Goal: Transaction & Acquisition: Purchase product/service

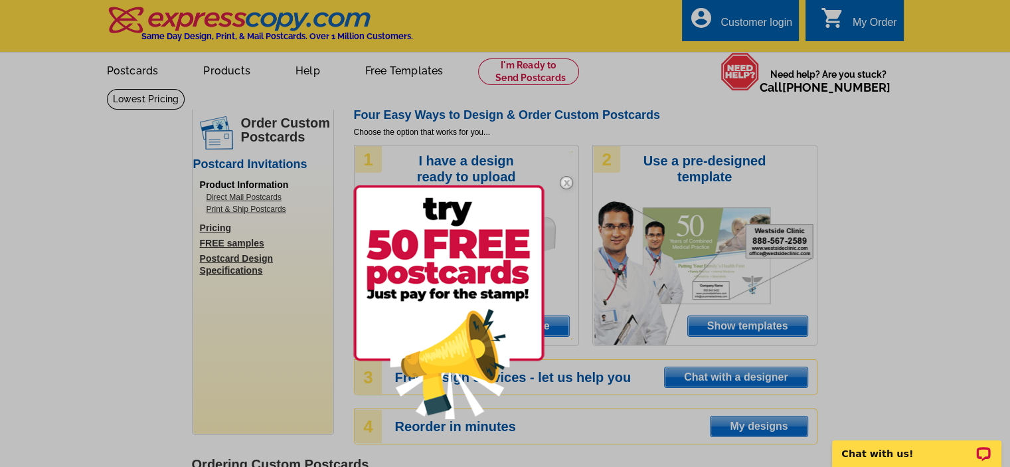
click at [746, 325] on div at bounding box center [505, 233] width 1010 height 467
click at [414, 256] on img at bounding box center [448, 302] width 191 height 234
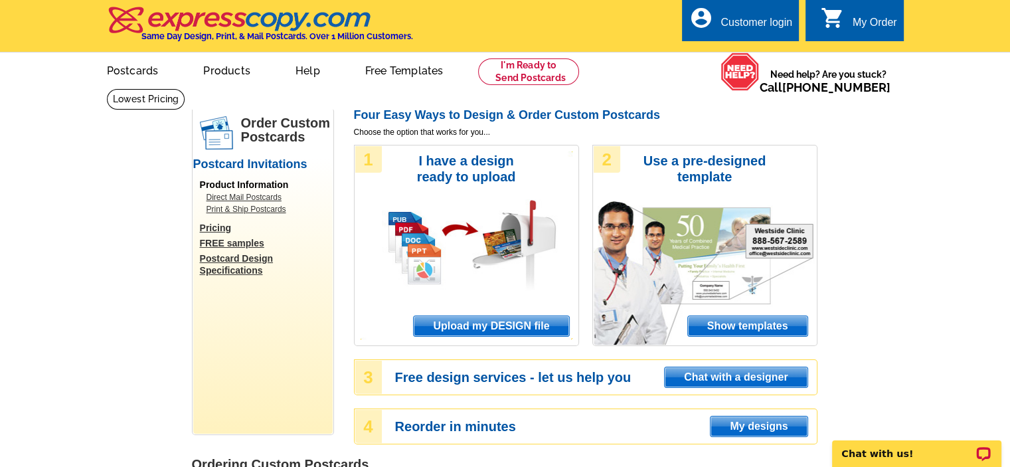
click at [759, 325] on span "Show templates" at bounding box center [748, 326] width 120 height 20
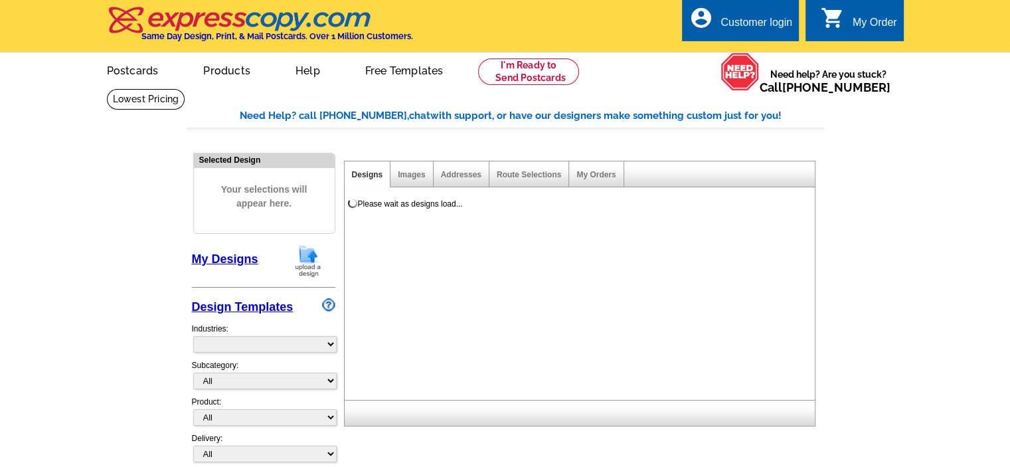
select select "971"
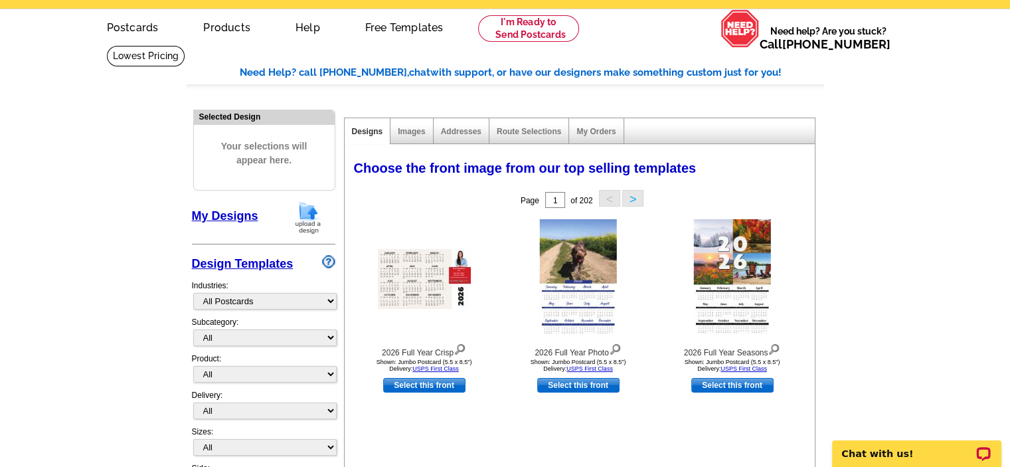
scroll to position [66, 0]
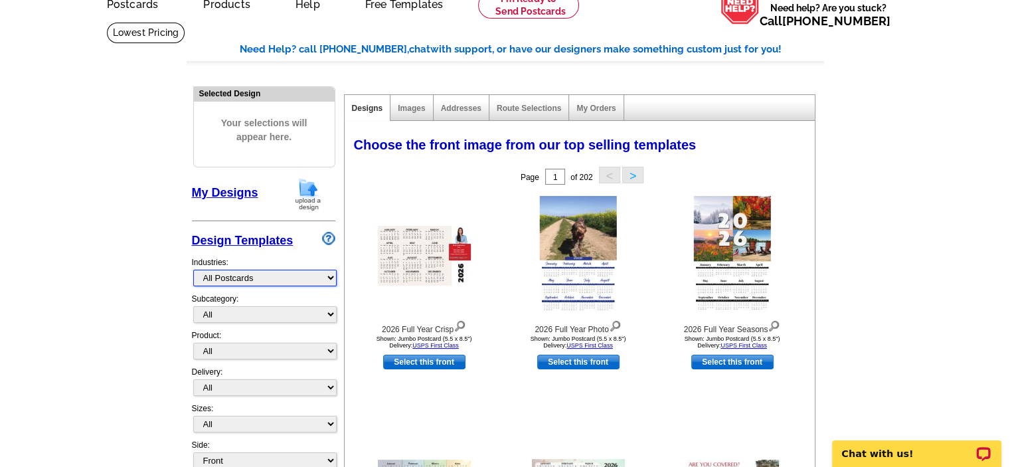
click at [272, 276] on select "What's New Real Estate Mortgage Insurance HVAC Dental Solar EDDM - NEW! Calenda…" at bounding box center [264, 278] width 143 height 17
click at [278, 281] on select "What's New Real Estate Mortgage Insurance HVAC Dental Solar EDDM - NEW! Calenda…" at bounding box center [264, 278] width 143 height 17
click at [210, 315] on select "All" at bounding box center [264, 314] width 143 height 17
click at [214, 384] on select "All First Class Mail Shipped to Me EDDM Save 66% on Postage" at bounding box center [264, 387] width 143 height 17
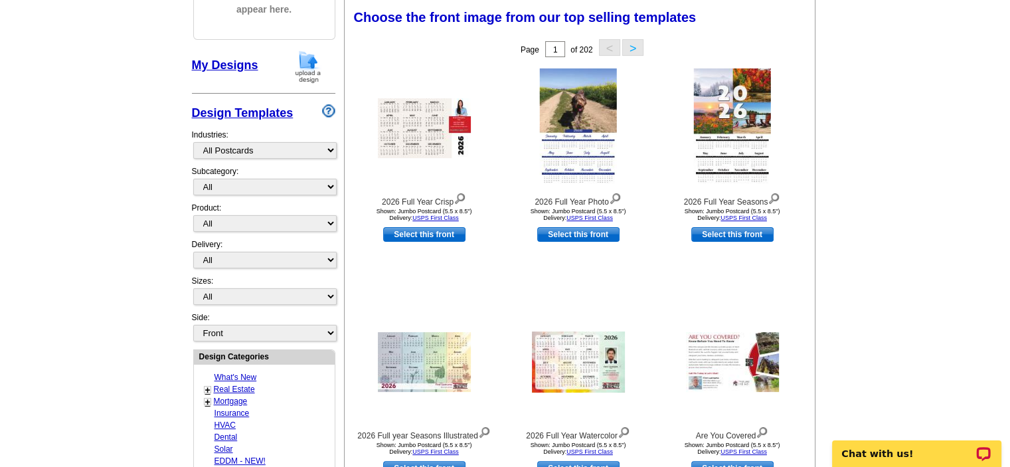
scroll to position [199, 0]
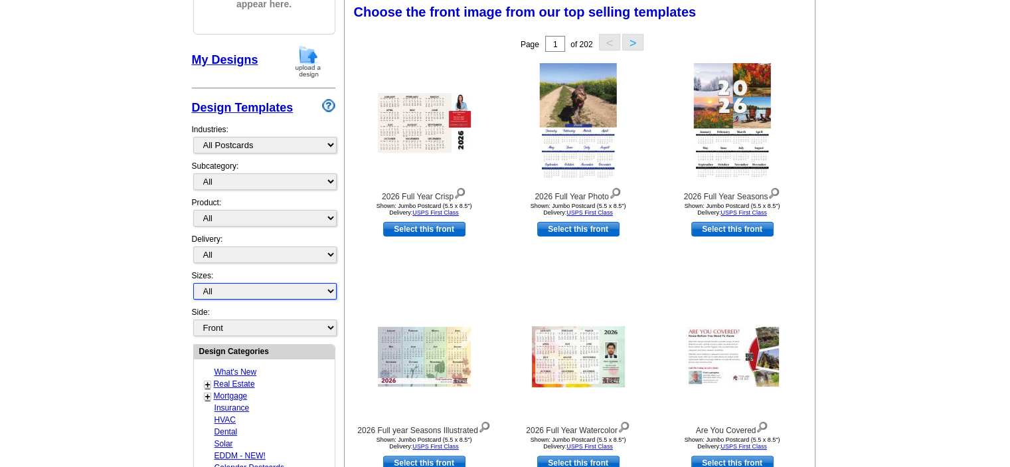
click at [232, 290] on select "All Jumbo Postcard (5.5" x 8.5") Regular Postcard (4.25" x 5.6") Panoramic Post…" at bounding box center [264, 291] width 143 height 17
select select "2"
click at [193, 283] on select "All Jumbo Postcard (5.5" x 8.5") Regular Postcard (4.25" x 5.6") Panoramic Post…" at bounding box center [264, 291] width 143 height 17
click at [80, 244] on main "Need Help? call 800-260-5887, chat with support, or have our designers make som…" at bounding box center [505, 382] width 1010 height 987
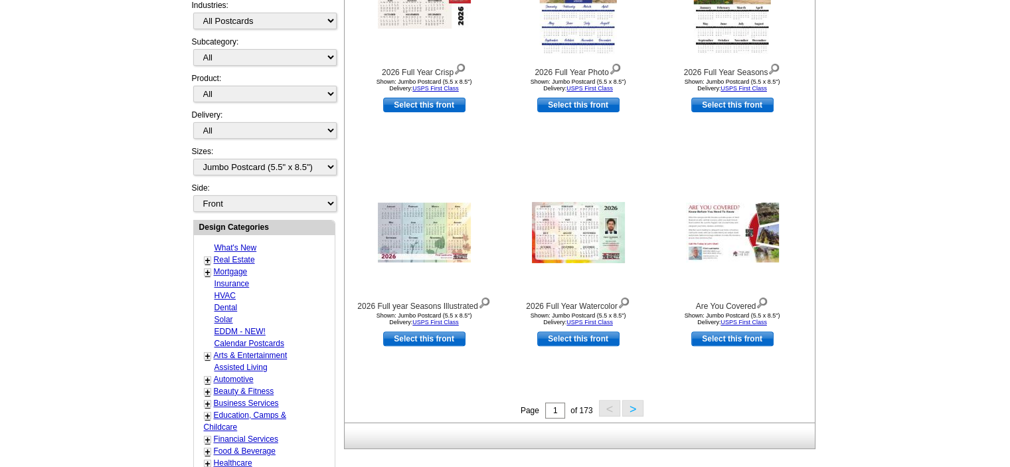
scroll to position [332, 0]
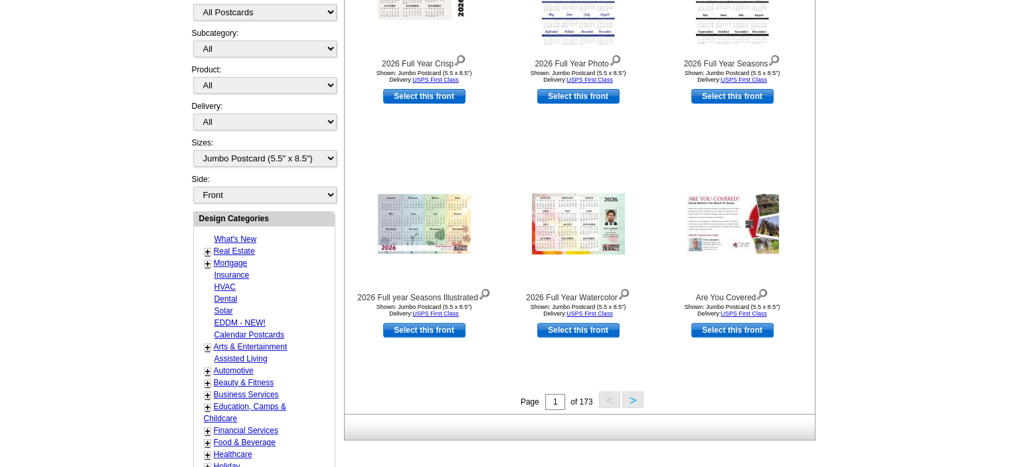
click at [244, 246] on link "Real Estate" at bounding box center [234, 250] width 41 height 9
select select "785"
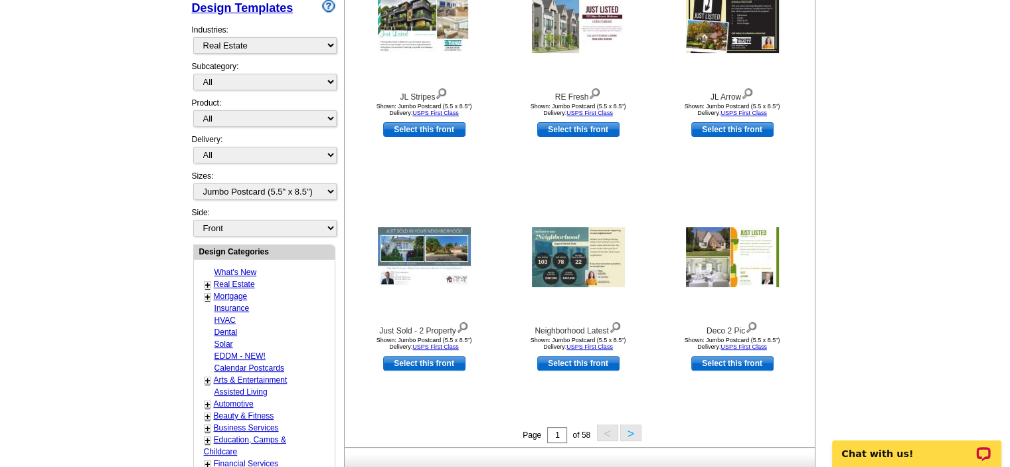
scroll to position [329, 0]
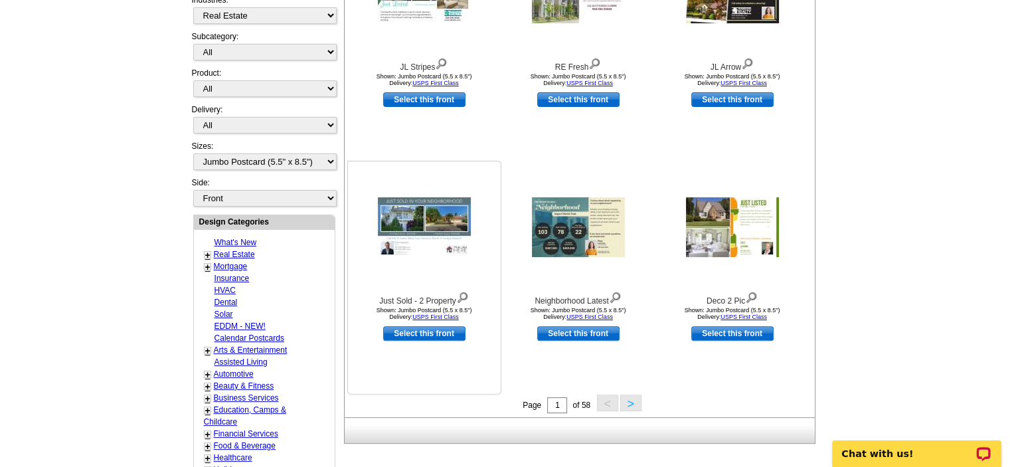
click at [414, 212] on img at bounding box center [424, 227] width 93 height 60
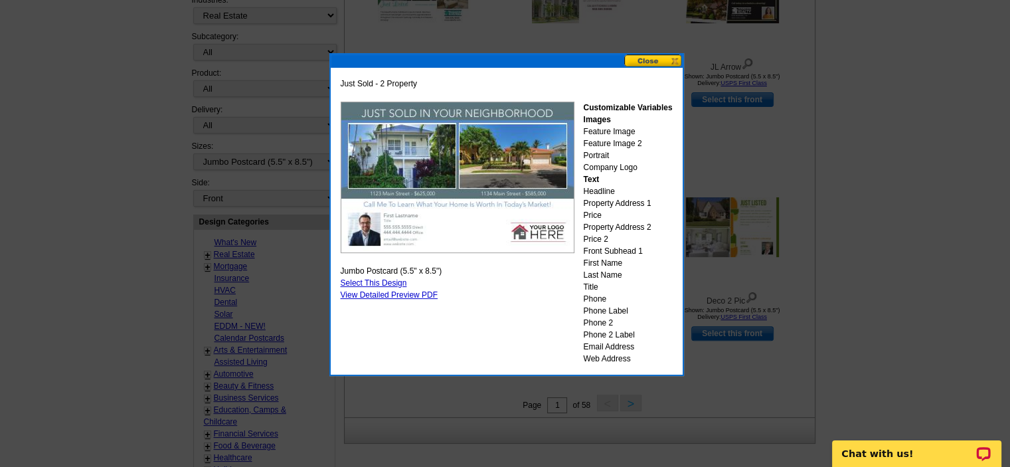
click at [672, 56] on button at bounding box center [653, 60] width 58 height 13
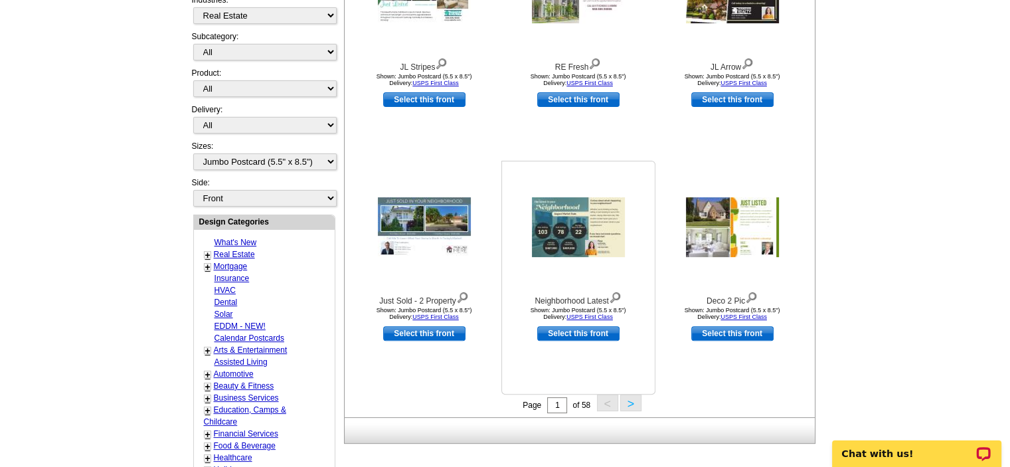
click at [578, 233] on img at bounding box center [578, 227] width 93 height 60
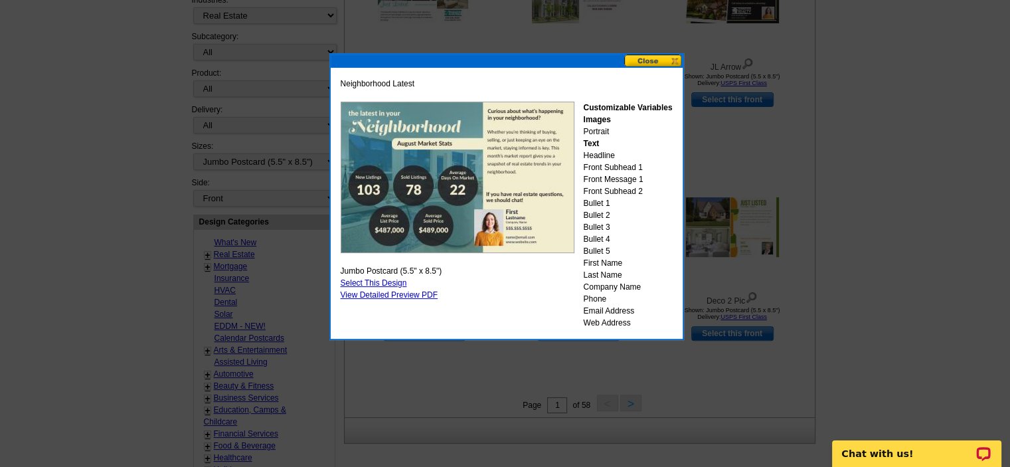
click at [657, 60] on button at bounding box center [653, 60] width 58 height 13
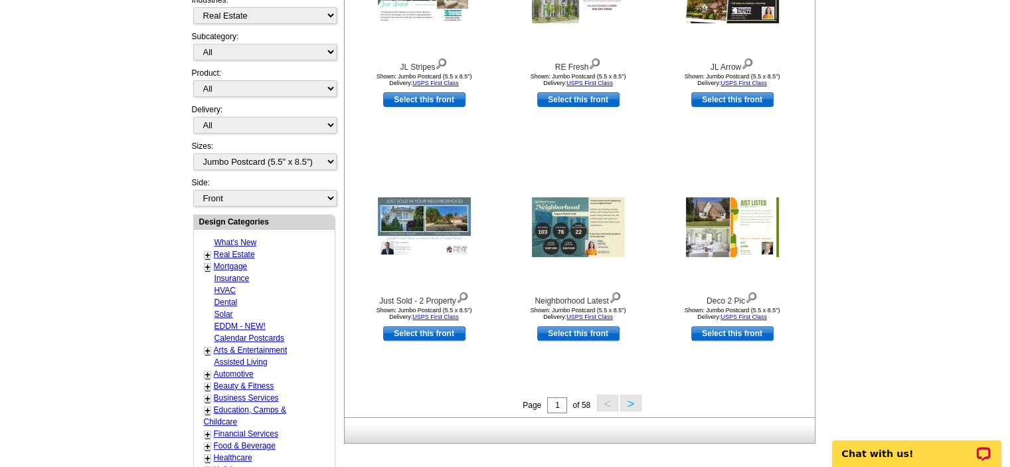
click at [629, 401] on button ">" at bounding box center [630, 402] width 21 height 17
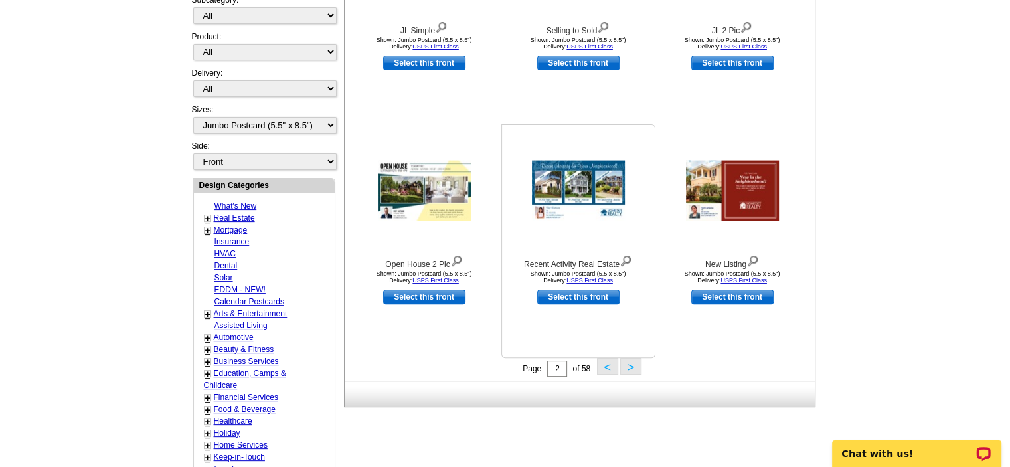
scroll to position [395, 0]
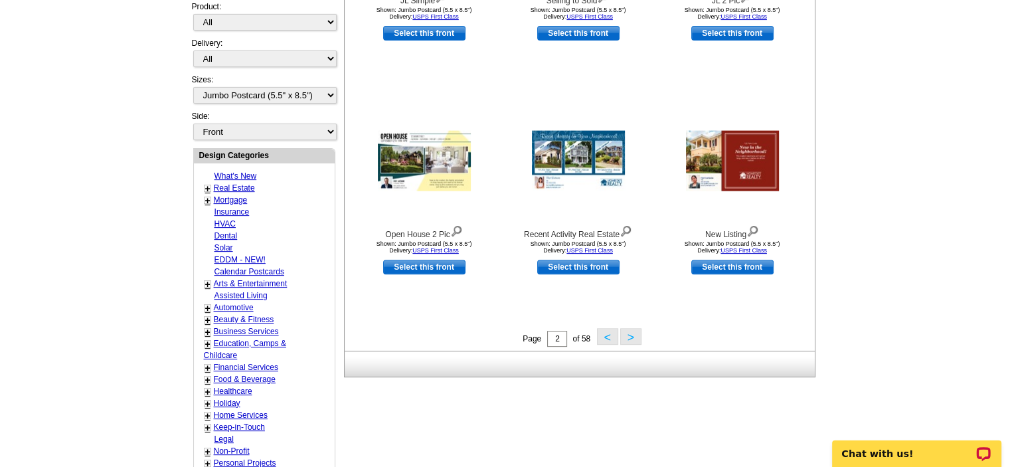
click at [632, 335] on button ">" at bounding box center [630, 336] width 21 height 17
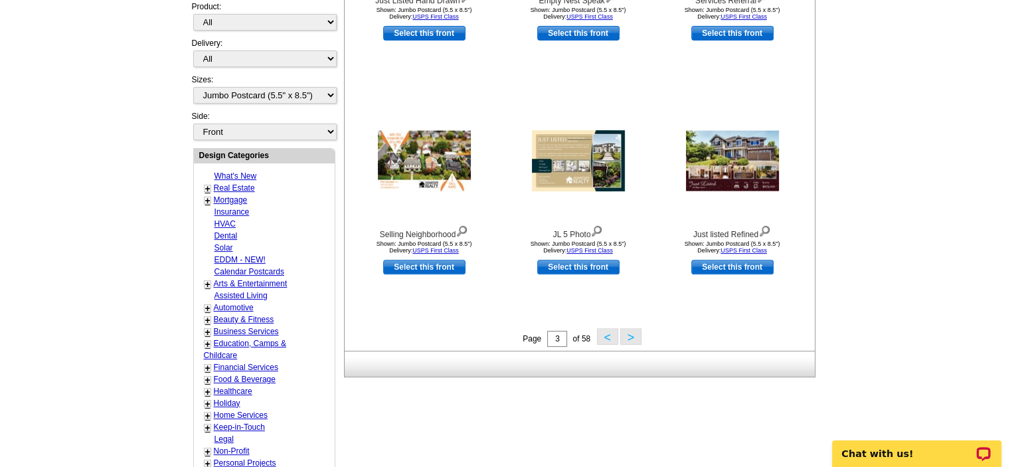
click at [631, 335] on button ">" at bounding box center [630, 336] width 21 height 17
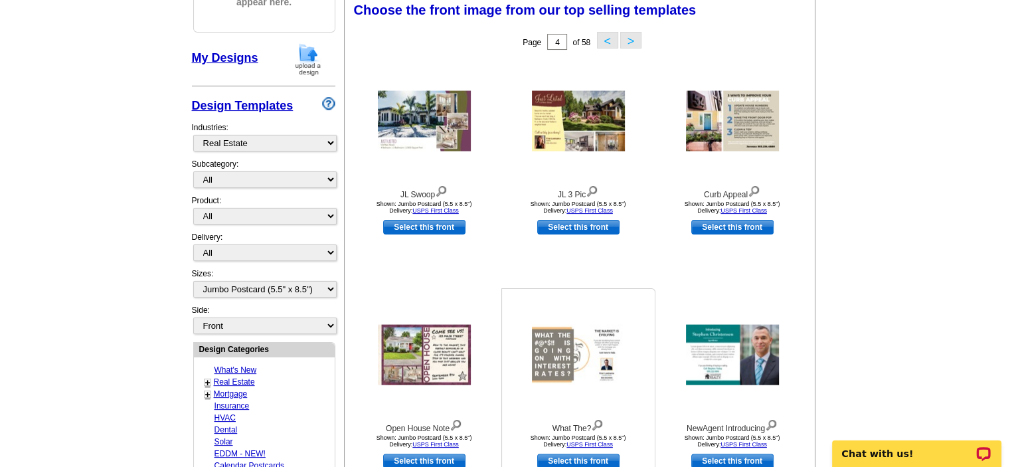
scroll to position [196, 0]
